Goal: Check status: Check status

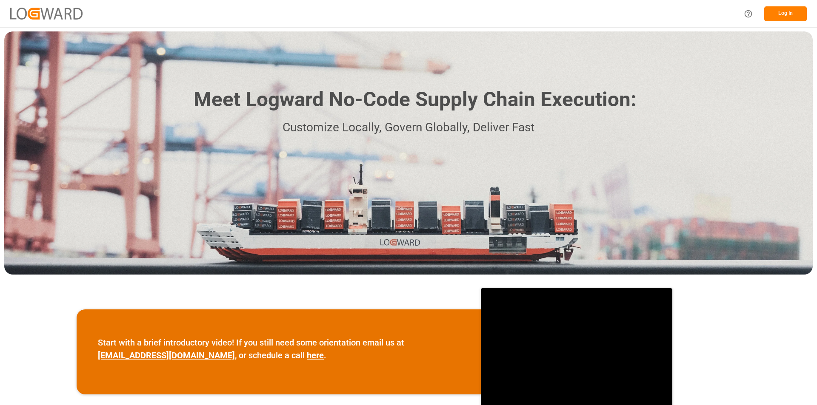
click at [785, 12] on button "Log In" at bounding box center [785, 13] width 43 height 15
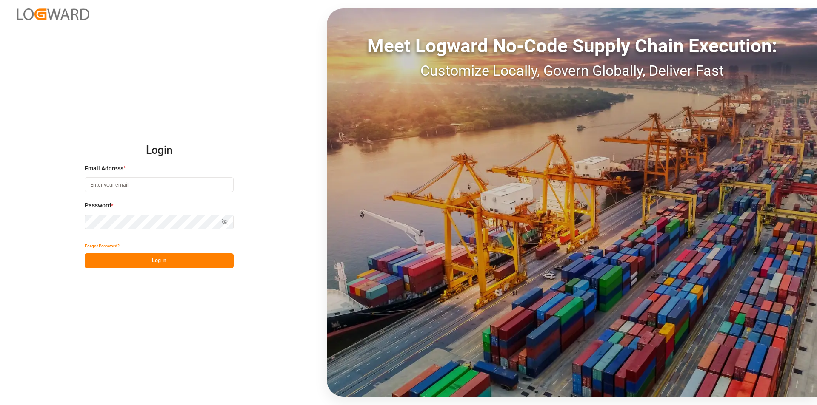
click at [138, 184] on input at bounding box center [159, 184] width 149 height 15
type input "[PERSON_NAME][EMAIL_ADDRESS][DOMAIN_NAME]"
click at [145, 262] on button "Log In" at bounding box center [159, 261] width 149 height 15
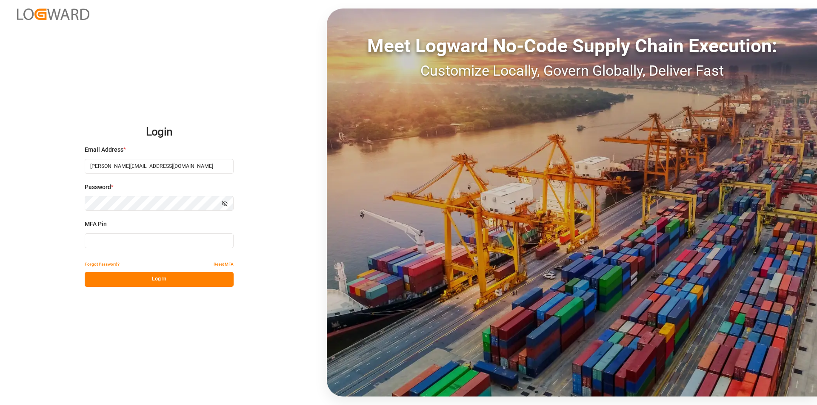
click at [131, 243] on input at bounding box center [159, 241] width 149 height 15
type input "957373"
click at [184, 283] on button "Log In" at bounding box center [159, 279] width 149 height 15
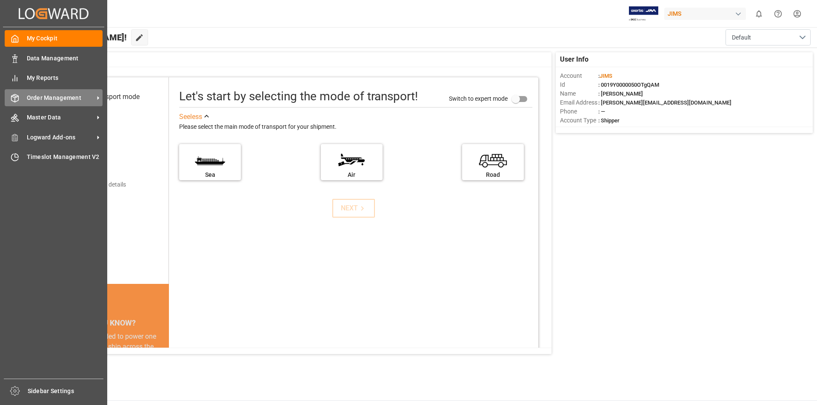
click at [80, 100] on span "Order Management" at bounding box center [60, 98] width 67 height 9
click at [98, 99] on icon at bounding box center [98, 98] width 2 height 4
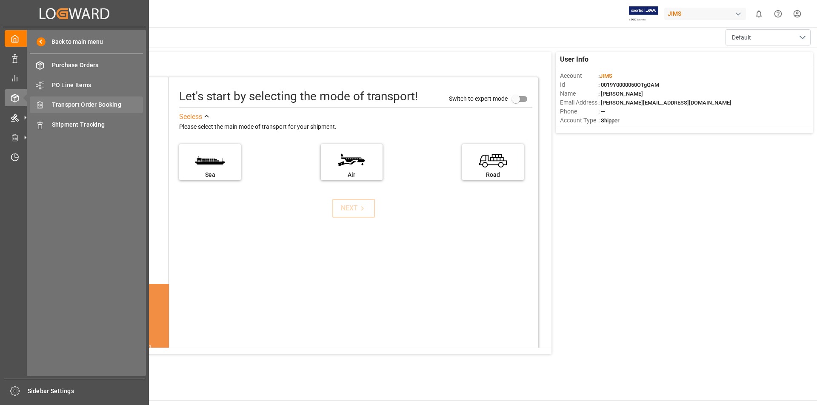
click at [103, 104] on span "Transport Order Booking" at bounding box center [97, 104] width 91 height 9
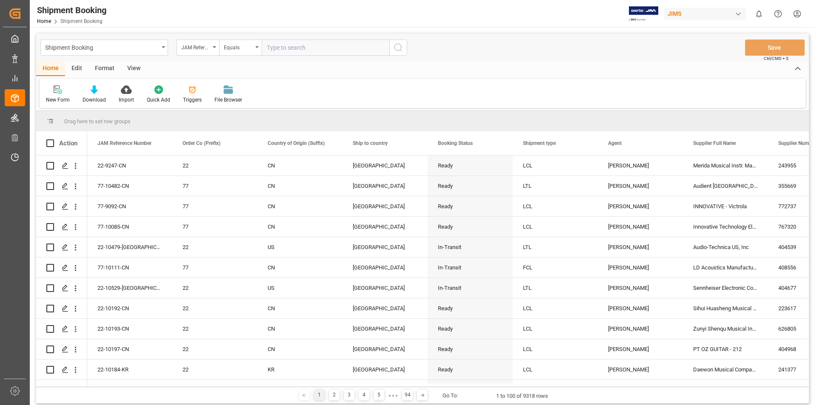
drag, startPoint x: 275, startPoint y: 49, endPoint x: 267, endPoint y: 46, distance: 9.0
click at [267, 46] on input "text" at bounding box center [326, 48] width 128 height 16
paste input "22-10234-[GEOGRAPHIC_DATA]"
type input "22-10234-[GEOGRAPHIC_DATA]"
click at [398, 50] on icon "search button" at bounding box center [398, 48] width 10 height 10
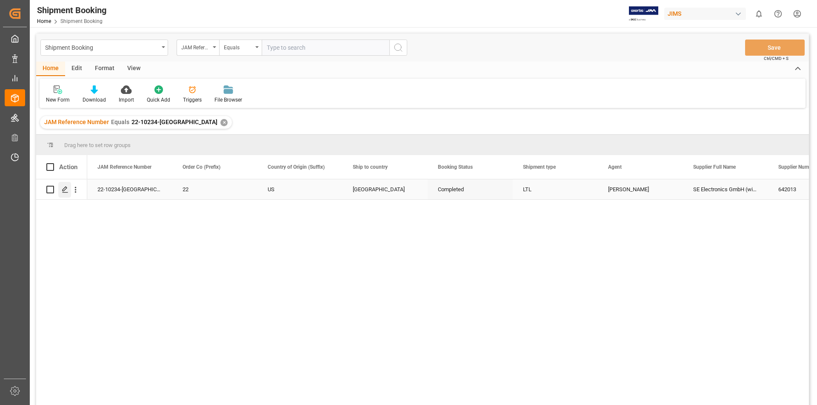
click at [64, 190] on icon "Press SPACE to select this row." at bounding box center [65, 189] width 7 height 7
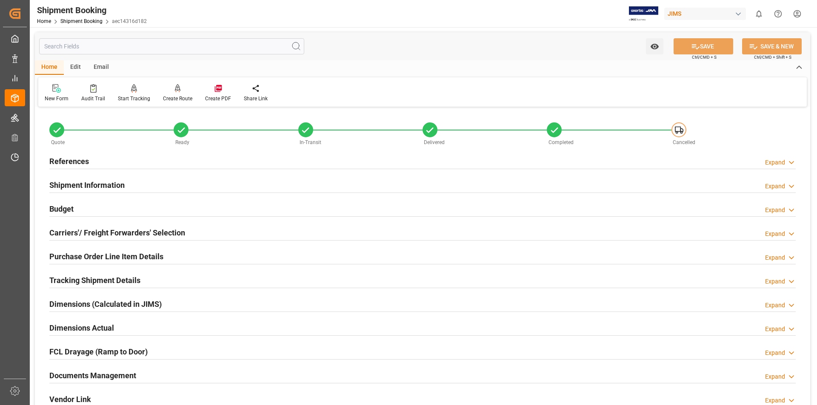
click at [231, 370] on div "Documents Management Expand" at bounding box center [422, 375] width 746 height 16
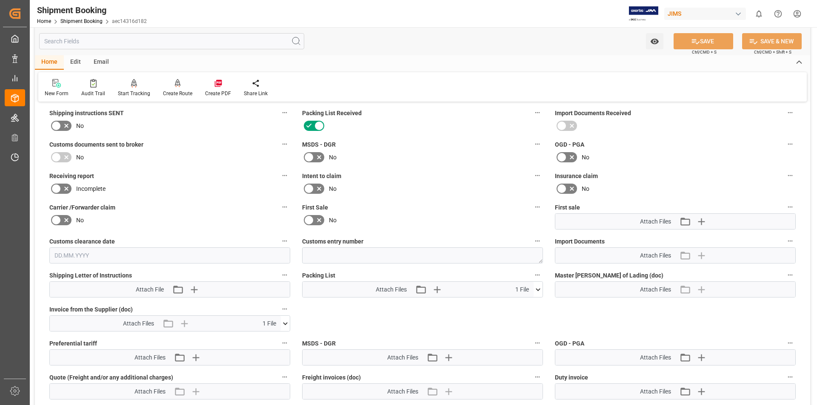
click at [287, 322] on icon at bounding box center [285, 324] width 9 height 9
click at [267, 338] on icon at bounding box center [262, 339] width 9 height 9
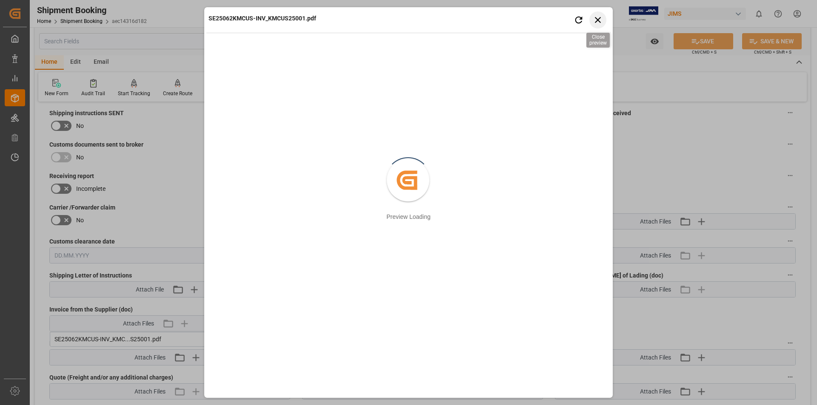
click at [599, 19] on icon "button" at bounding box center [598, 20] width 6 height 6
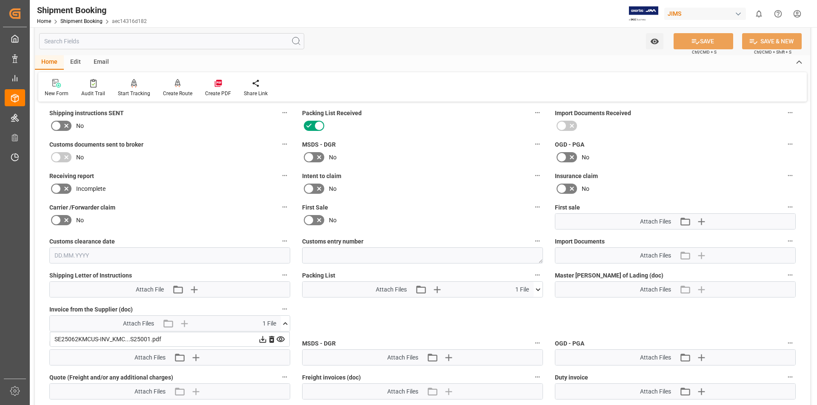
click at [262, 339] on icon at bounding box center [263, 340] width 7 height 7
